Goal: Obtain resource: Download file/media

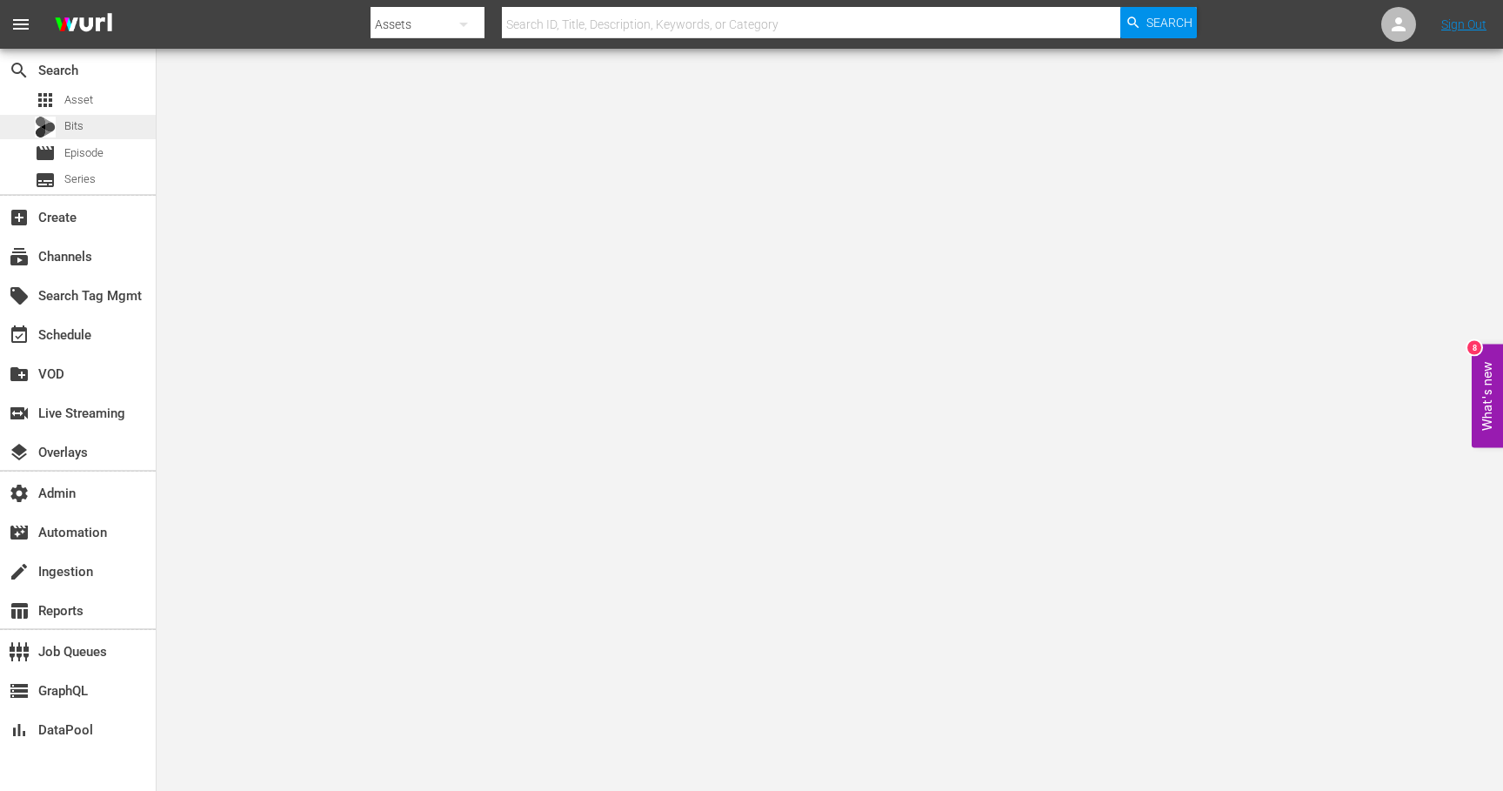
click at [83, 124] on span "Bits" at bounding box center [73, 125] width 19 height 17
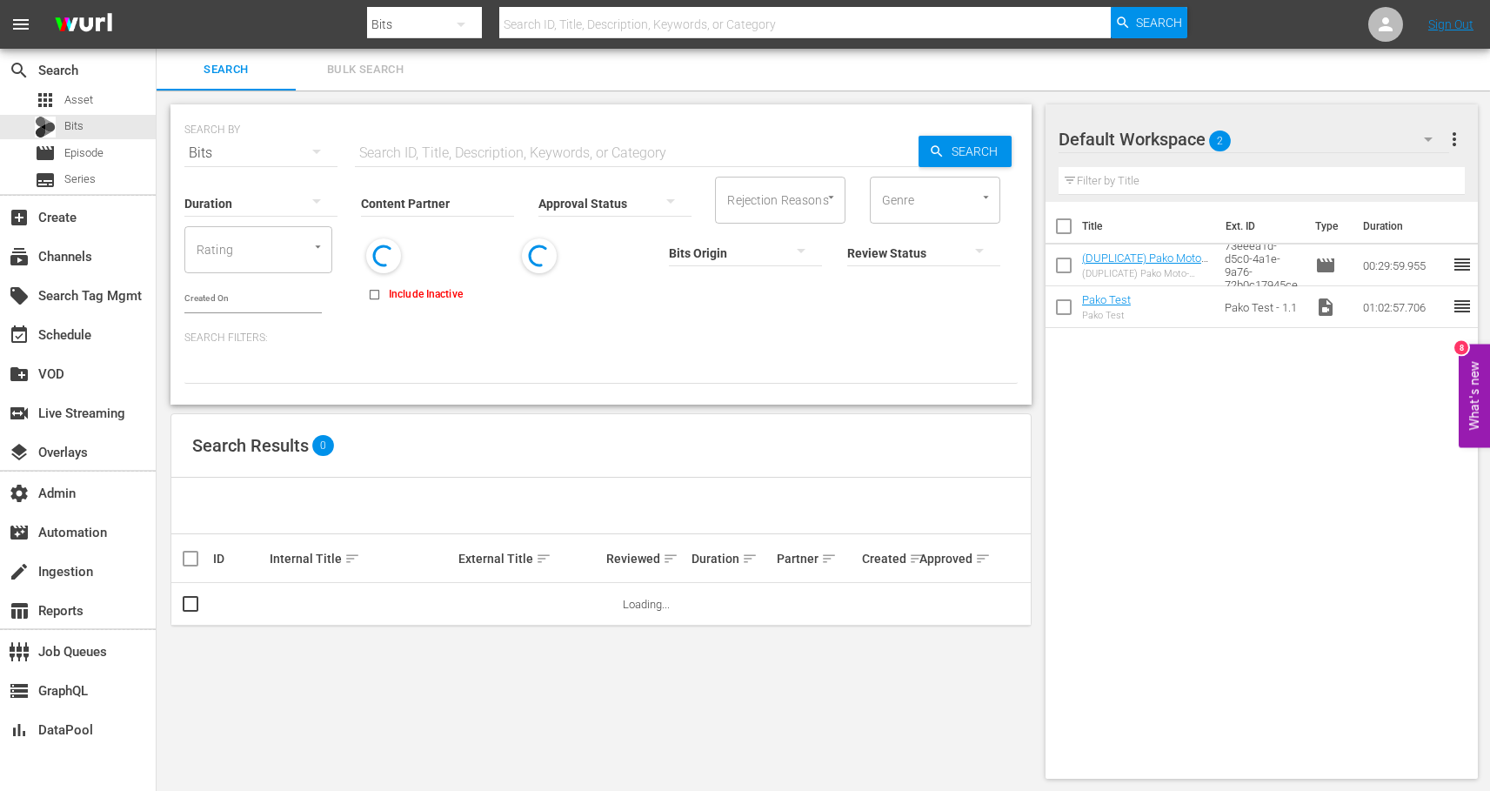
click at [404, 155] on input "text" at bounding box center [637, 153] width 564 height 42
paste input "87502707"
type input "87502707"
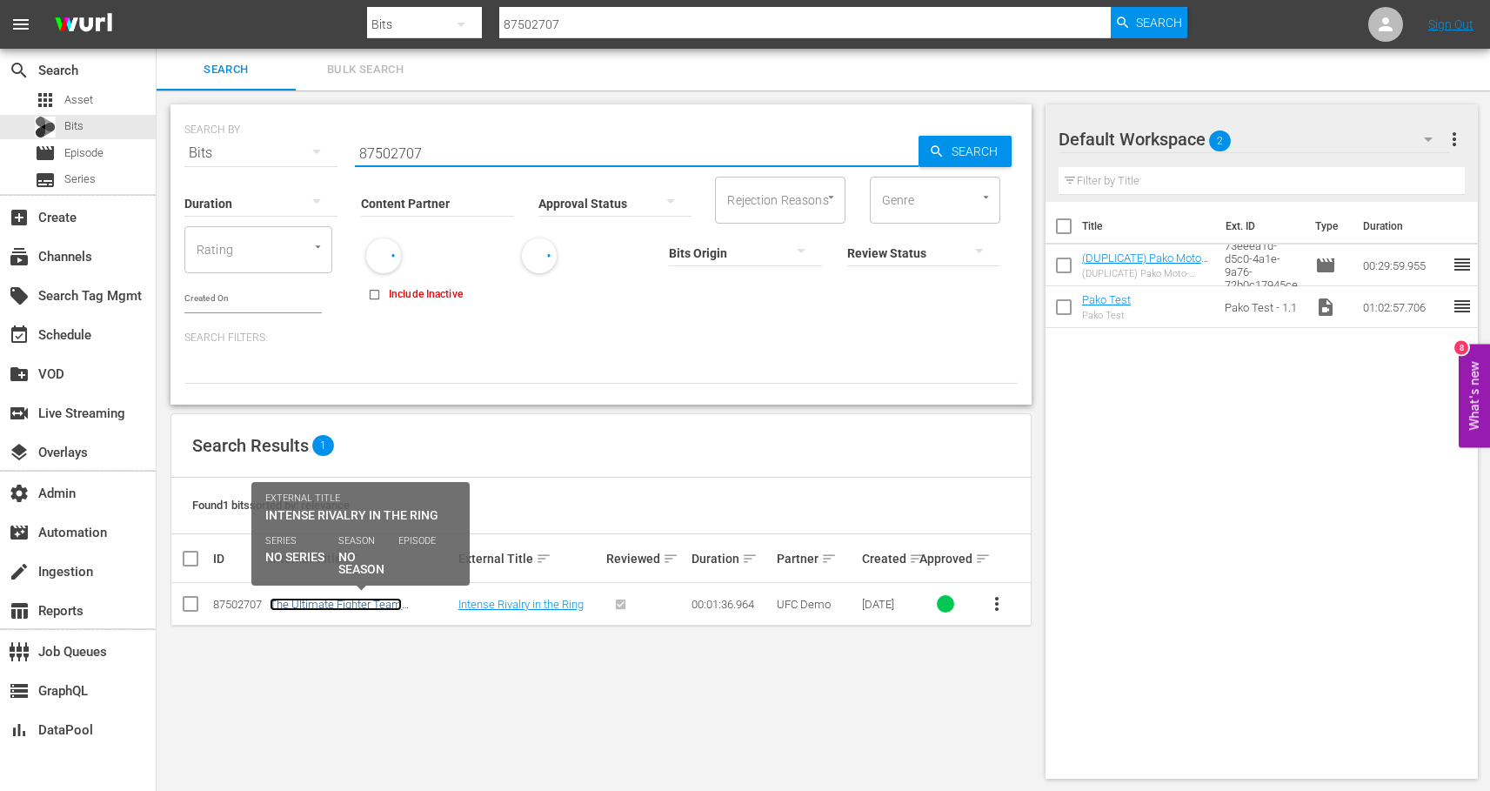
click at [367, 602] on link "The Ultimate Fighter Team [PERSON_NAME] vs Team Faber - The Skirmish" at bounding box center [352, 616] width 165 height 39
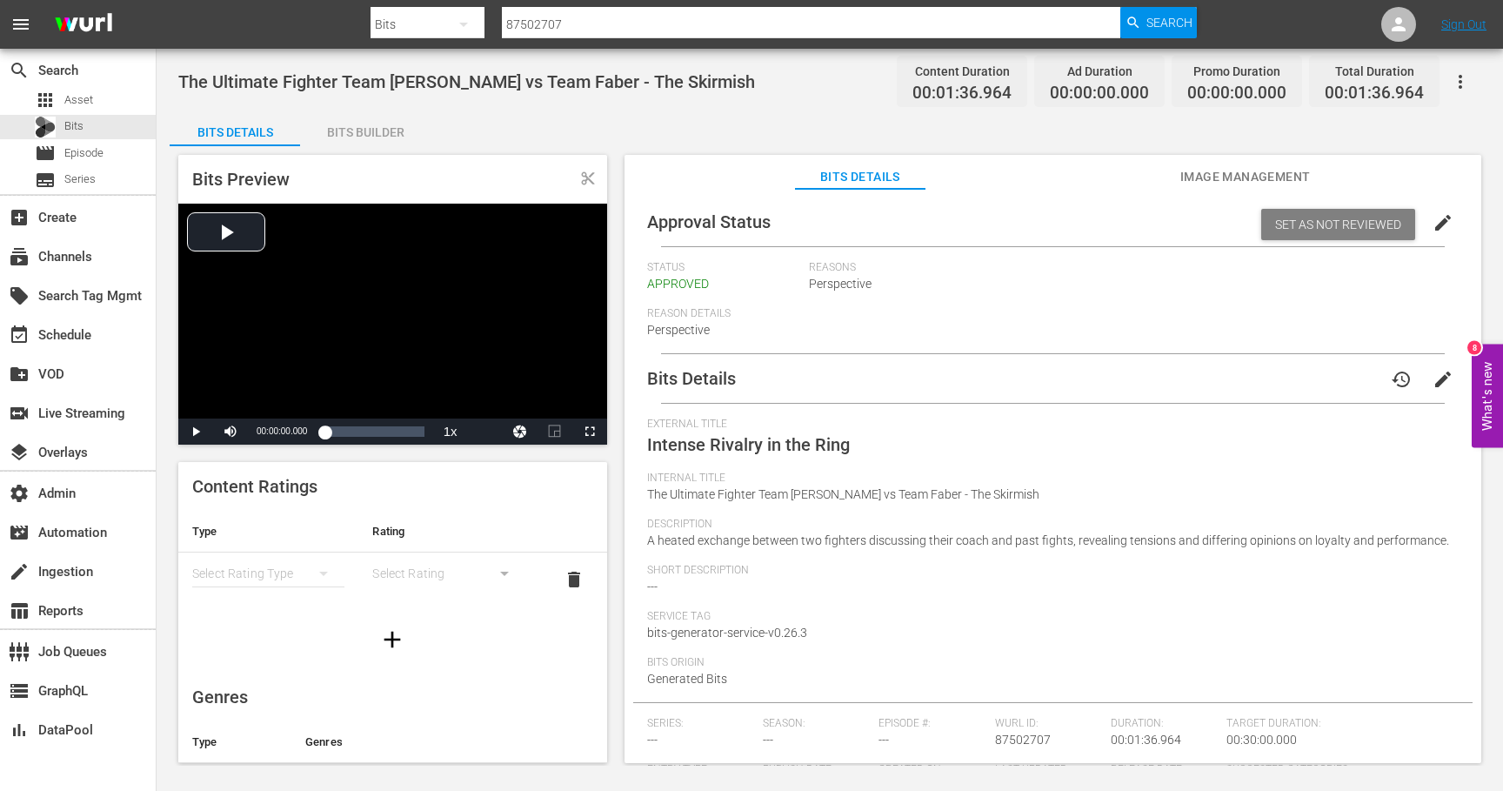
click at [1188, 176] on span "Image Management" at bounding box center [1245, 177] width 130 height 22
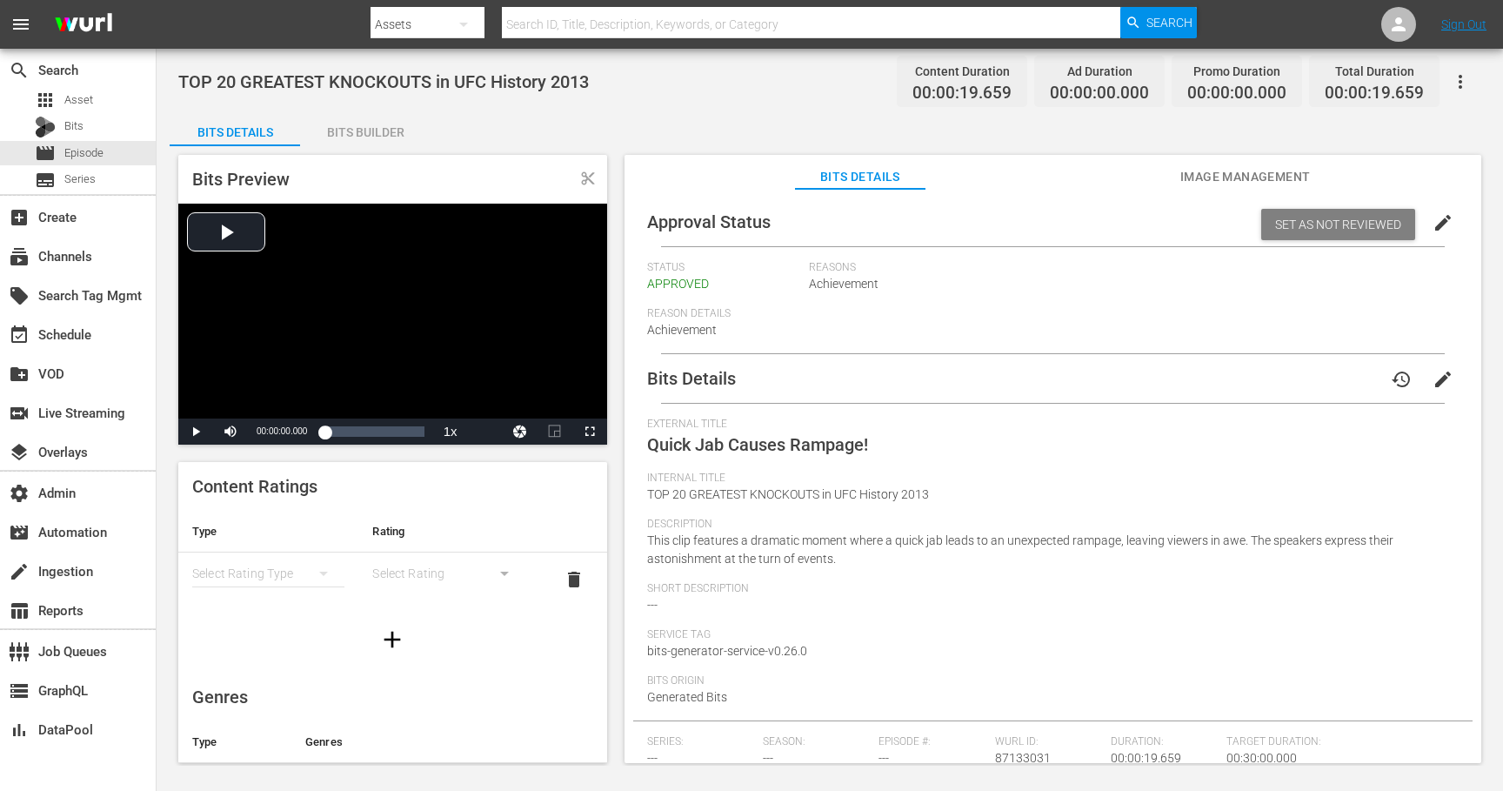
click at [1210, 183] on span "Image Management" at bounding box center [1245, 177] width 130 height 22
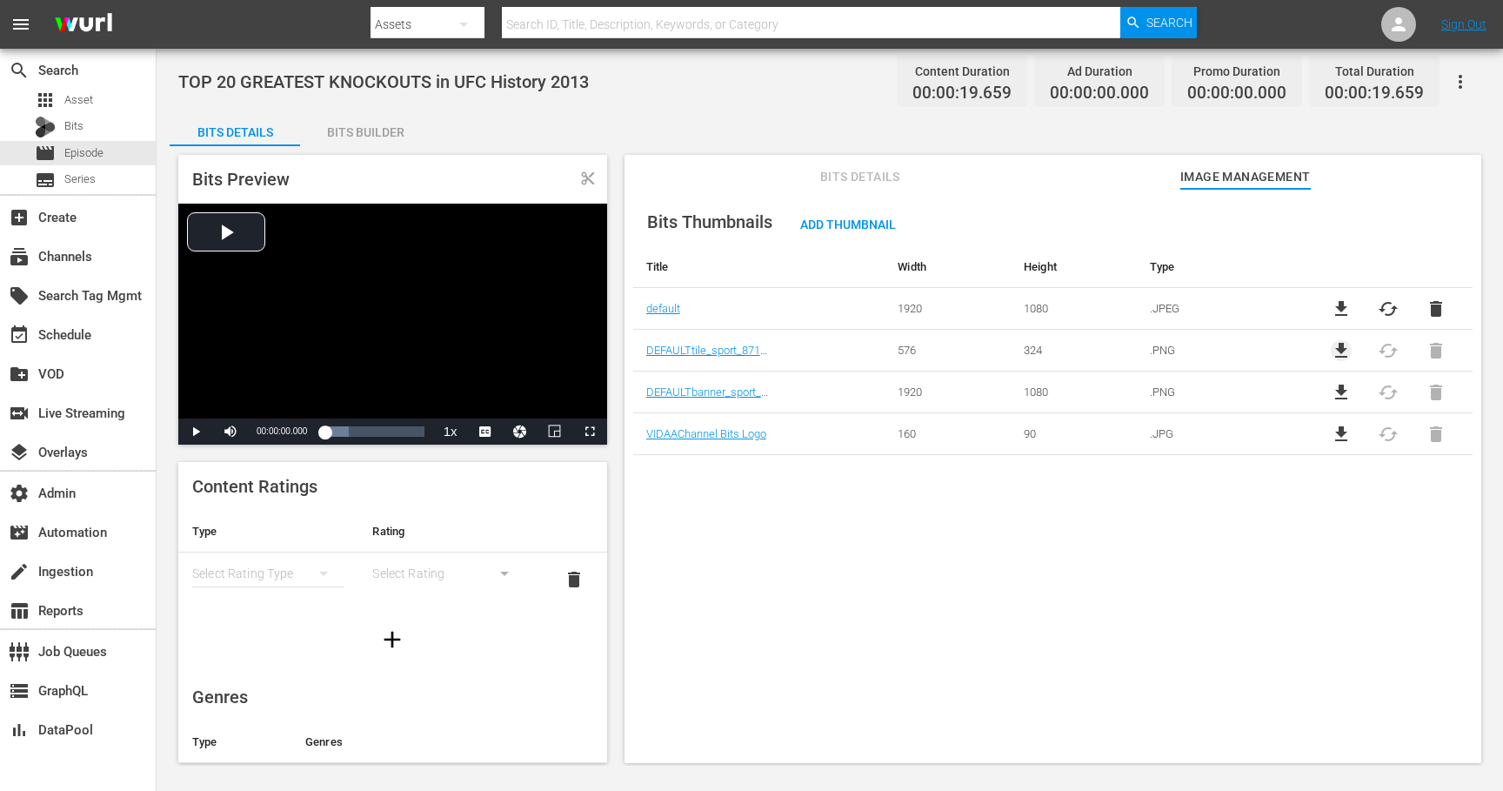
click at [1334, 351] on span "file_download" at bounding box center [1341, 350] width 21 height 21
